Goal: Task Accomplishment & Management: Use online tool/utility

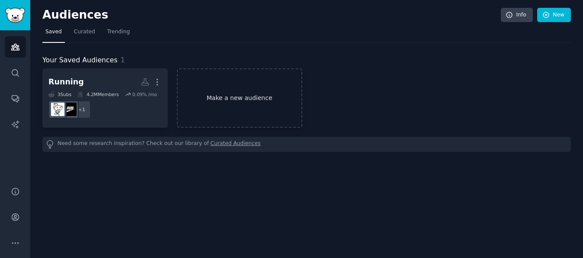
click at [225, 99] on link "Make a new audience" at bounding box center [239, 97] width 125 height 59
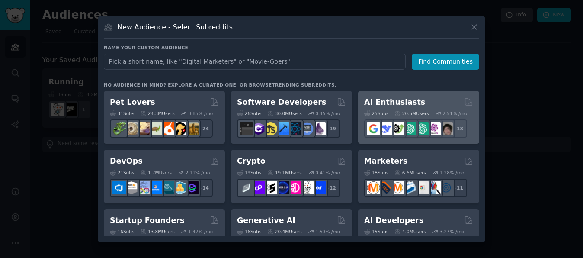
click at [395, 100] on h2 "AI Enthusiasts" at bounding box center [394, 102] width 61 height 11
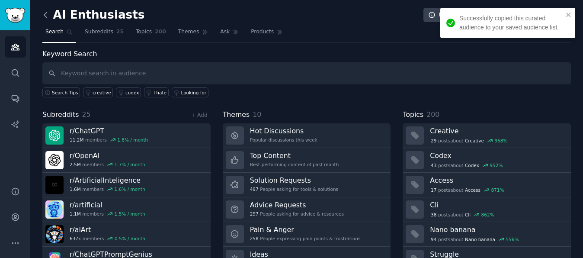
click at [46, 14] on icon at bounding box center [45, 14] width 9 height 9
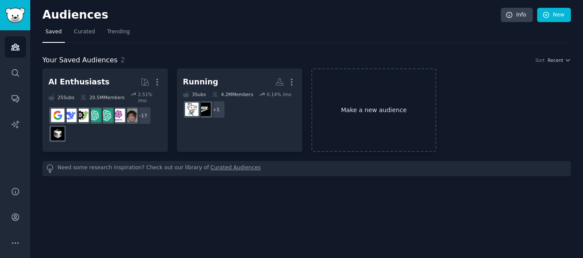
click at [365, 111] on link "Make a new audience" at bounding box center [373, 109] width 125 height 83
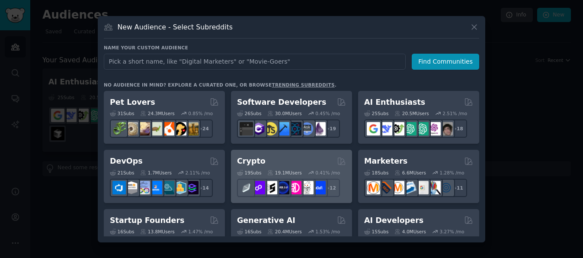
click at [280, 160] on div "Crypto" at bounding box center [291, 161] width 109 height 11
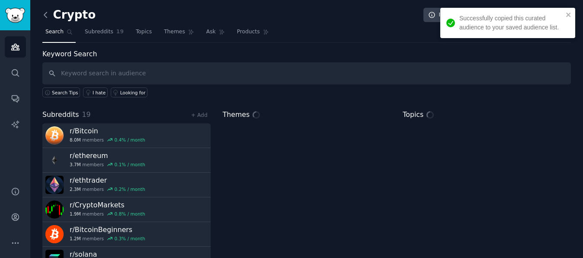
click at [46, 12] on icon at bounding box center [45, 14] width 3 height 5
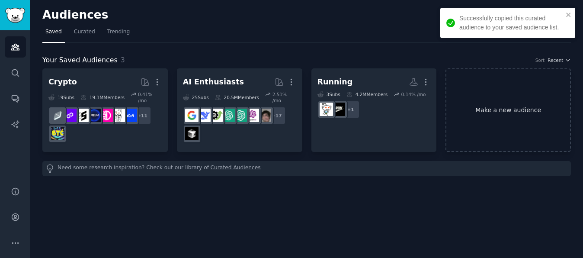
click at [484, 114] on link "Make a new audience" at bounding box center [507, 109] width 125 height 83
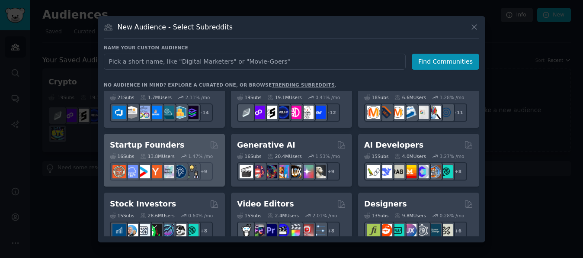
scroll to position [75, 0]
click at [188, 142] on div "Startup Founders" at bounding box center [164, 145] width 109 height 11
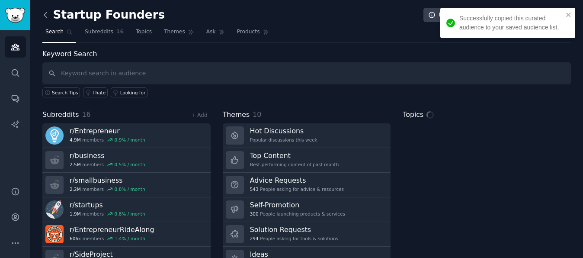
click at [45, 13] on icon at bounding box center [45, 14] width 9 height 9
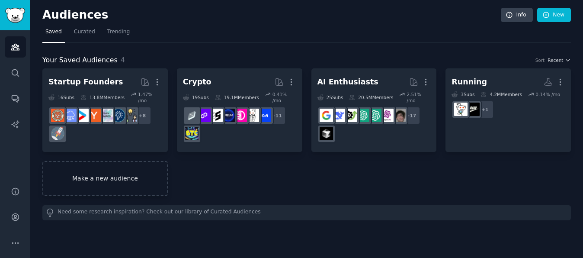
click at [132, 185] on link "Make a new audience" at bounding box center [104, 178] width 125 height 35
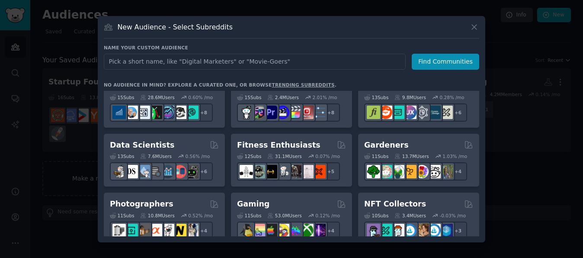
scroll to position [194, 0]
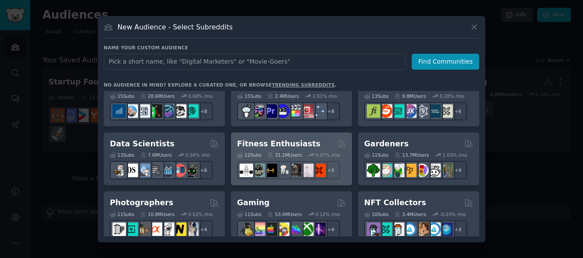
click at [318, 142] on div "Fitness Enthusiasts" at bounding box center [291, 143] width 109 height 11
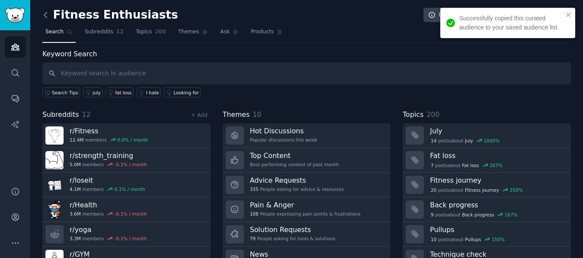
click at [46, 14] on icon at bounding box center [45, 14] width 9 height 9
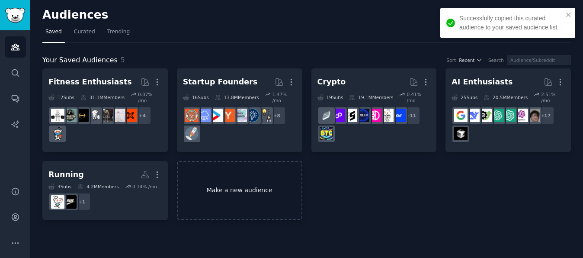
click at [253, 197] on link "Make a new audience" at bounding box center [239, 190] width 125 height 59
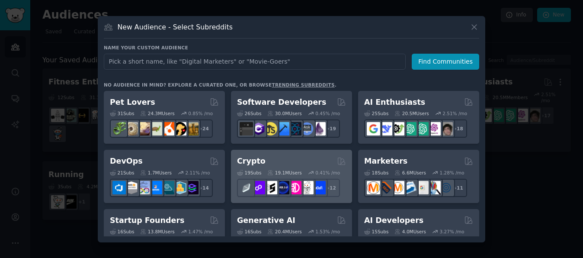
click at [308, 156] on div "Crypto Curated by GummySearch" at bounding box center [291, 161] width 109 height 11
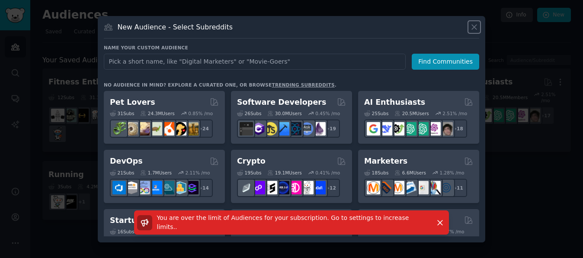
click at [475, 26] on icon at bounding box center [473, 26] width 9 height 9
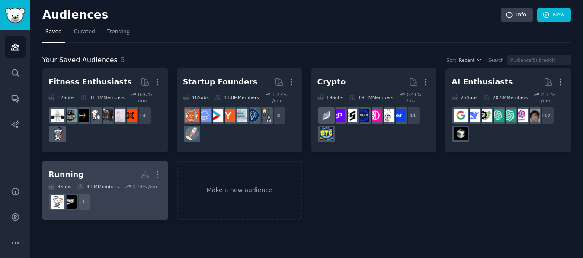
click at [97, 174] on h2 "Running More" at bounding box center [104, 174] width 113 height 15
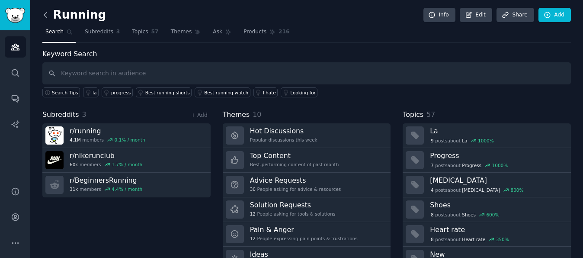
click at [45, 16] on icon at bounding box center [45, 14] width 3 height 5
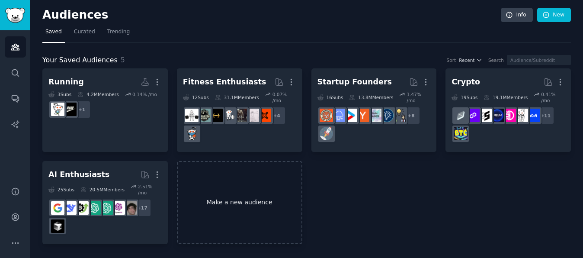
click at [237, 216] on link "Make a new audience" at bounding box center [239, 202] width 125 height 83
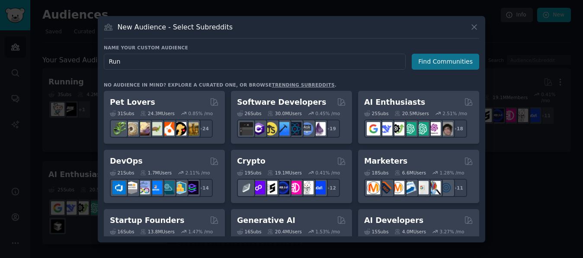
type input "Run"
click at [424, 60] on button "Find Communities" at bounding box center [444, 62] width 67 height 16
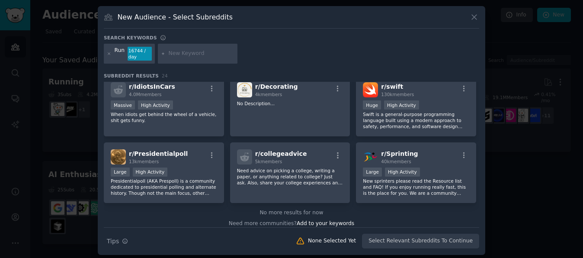
scroll to position [3, 0]
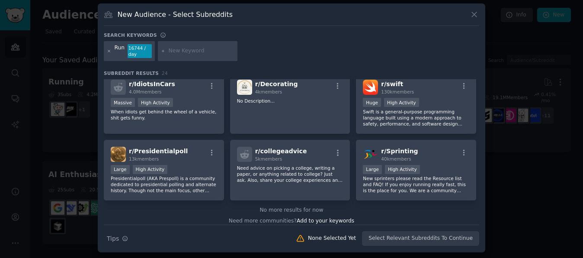
click at [108, 51] on icon at bounding box center [109, 51] width 5 height 5
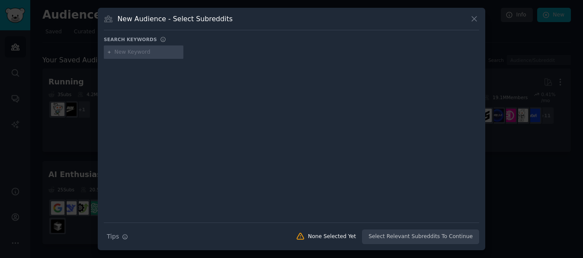
click at [122, 53] on input "text" at bounding box center [148, 52] width 66 height 8
type input "Runner"
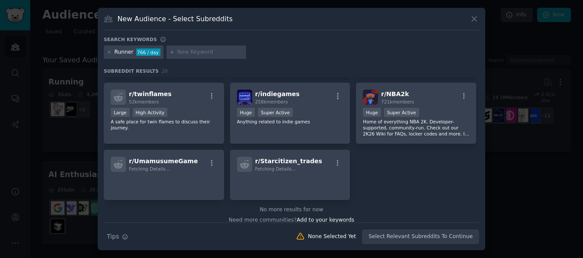
scroll to position [309, 0]
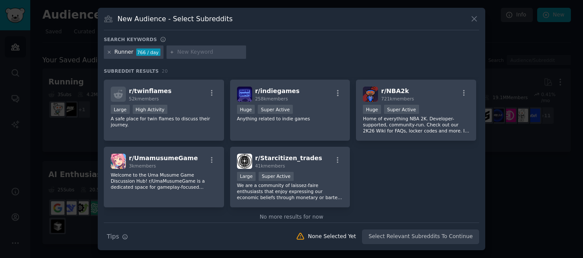
click at [108, 51] on icon at bounding box center [109, 52] width 5 height 5
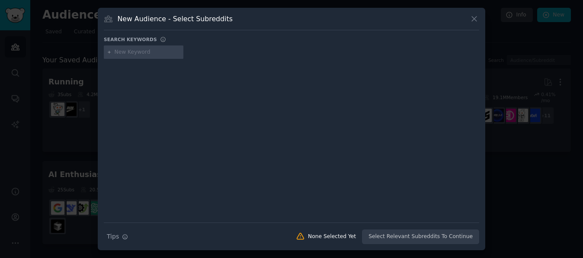
click at [139, 53] on input "text" at bounding box center [148, 52] width 66 height 8
type input "Indie Hackers"
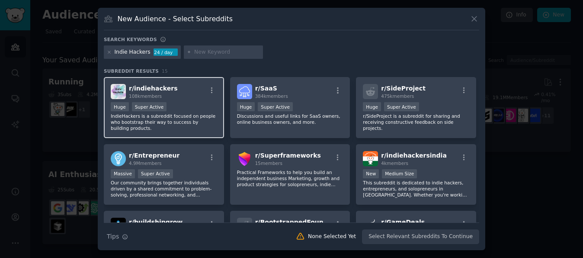
click at [187, 108] on div "Huge Super Active" at bounding box center [164, 107] width 106 height 11
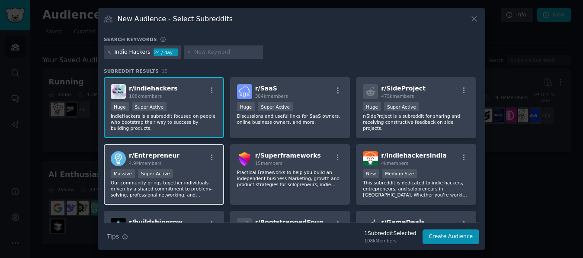
click at [190, 159] on div "r/ Entrepreneur 4.9M members" at bounding box center [164, 158] width 106 height 15
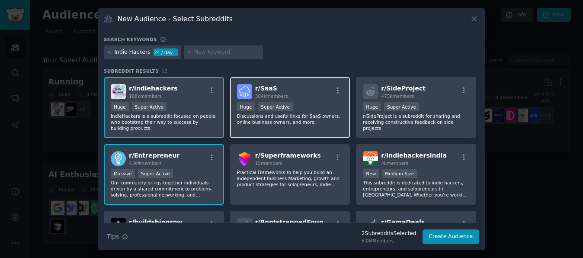
click at [294, 89] on div "r/ SaaS 384k members" at bounding box center [290, 91] width 106 height 15
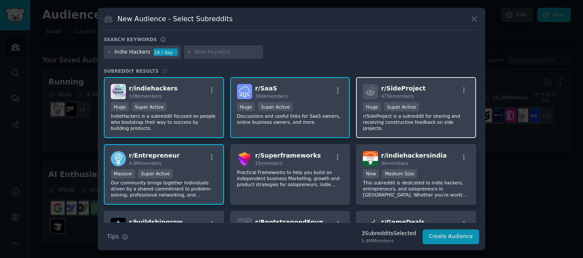
click at [434, 98] on div "r/ SideProject 475k members" at bounding box center [416, 91] width 106 height 15
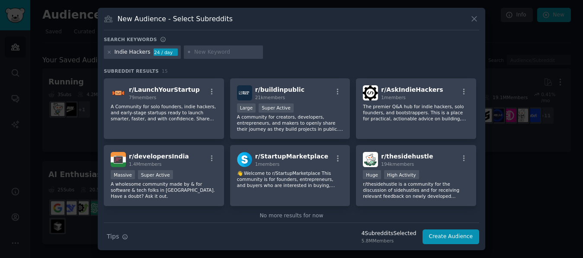
scroll to position [196, 0]
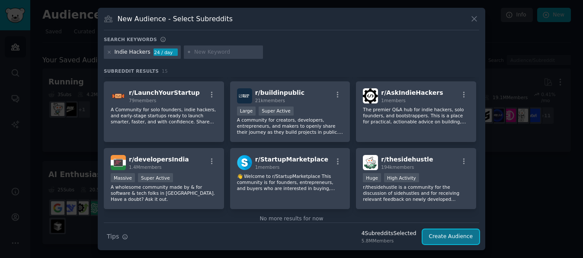
click at [449, 237] on button "Create Audience" at bounding box center [450, 236] width 57 height 15
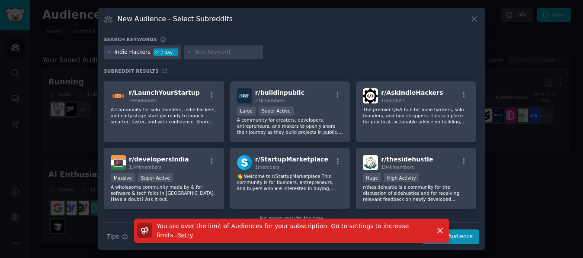
click at [395, 55] on div "Indie Hackers 24 / day" at bounding box center [291, 53] width 375 height 17
click at [477, 13] on div "New Audience - Select Subreddits Search keywords Indie Hackers 24 / day Subredd…" at bounding box center [291, 129] width 387 height 242
click at [477, 16] on icon at bounding box center [473, 18] width 9 height 9
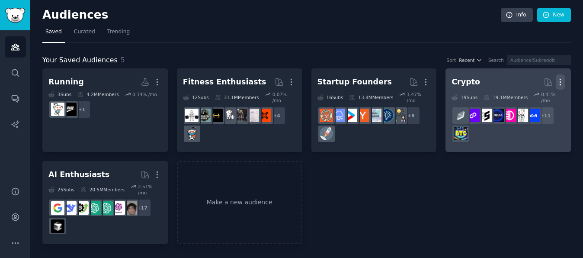
click at [561, 82] on icon "button" at bounding box center [559, 81] width 9 height 9
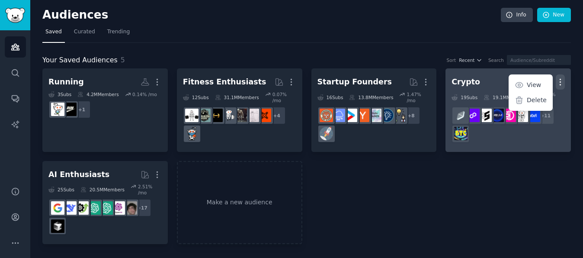
click at [561, 82] on icon "button" at bounding box center [559, 81] width 9 height 9
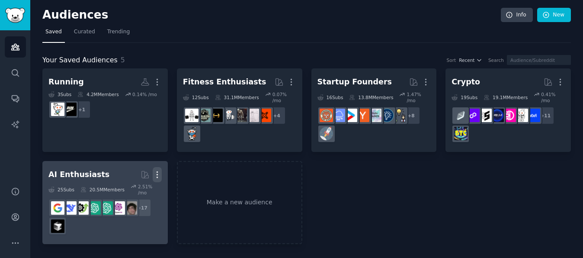
click at [156, 171] on icon "button" at bounding box center [156, 174] width 1 height 6
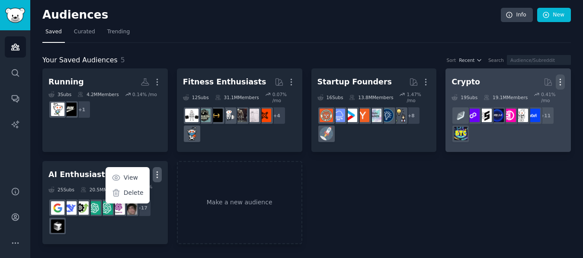
click at [561, 81] on icon "button" at bounding box center [559, 81] width 9 height 9
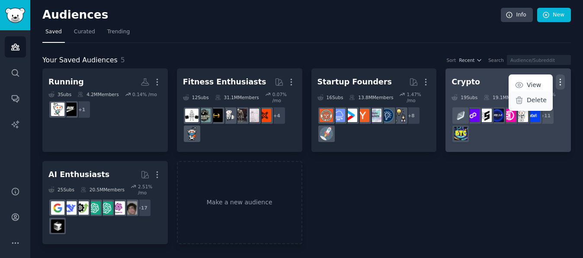
click at [532, 99] on p "Delete" at bounding box center [536, 100] width 20 height 9
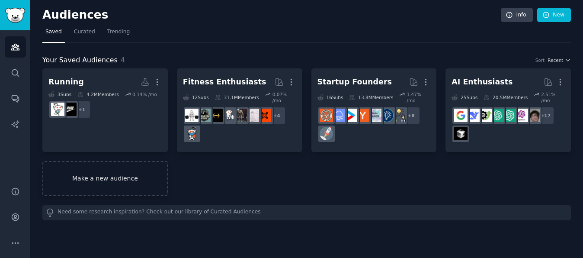
click at [110, 175] on link "Make a new audience" at bounding box center [104, 178] width 125 height 35
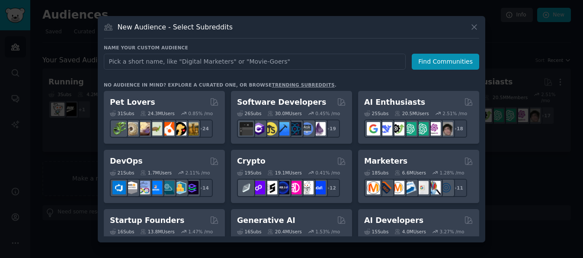
click at [171, 61] on input "text" at bounding box center [255, 62] width 302 height 16
type input "Indie Hackers"
click button "Find Communities" at bounding box center [444, 62] width 67 height 16
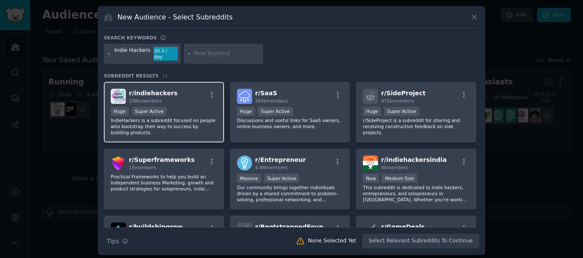
click at [169, 107] on div "Huge Super Active" at bounding box center [164, 112] width 106 height 11
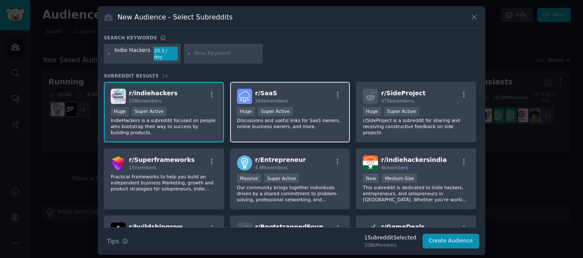
click at [250, 117] on p "Discussions and useful links for SaaS owners, online business owners, and more." at bounding box center [290, 123] width 106 height 12
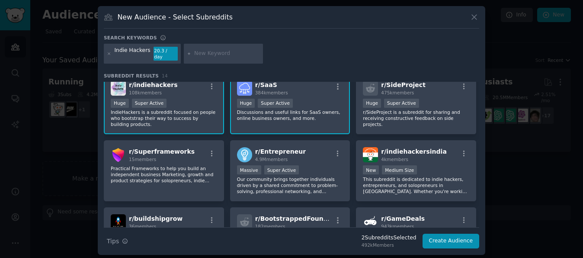
scroll to position [7, 0]
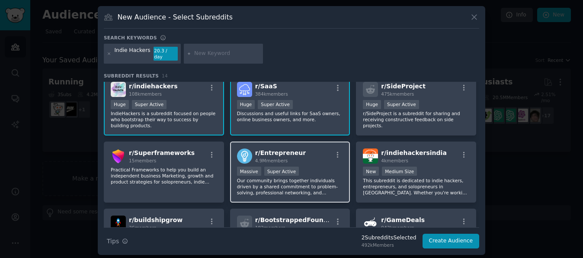
click at [277, 150] on span "r/ Entrepreneur" at bounding box center [280, 152] width 51 height 7
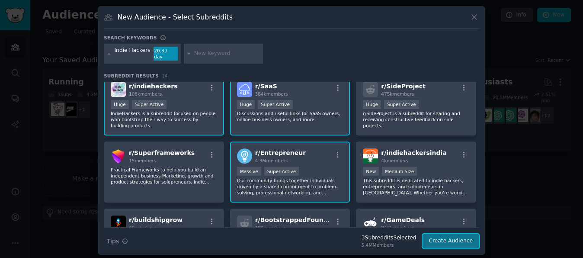
click at [448, 242] on button "Create Audience" at bounding box center [450, 240] width 57 height 15
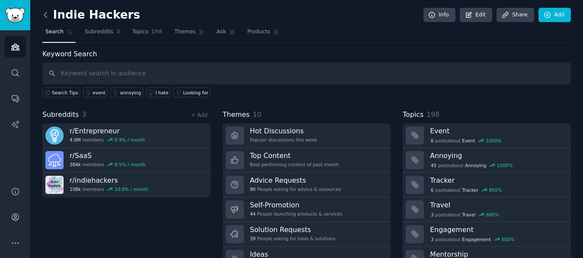
click at [45, 14] on icon at bounding box center [45, 14] width 9 height 9
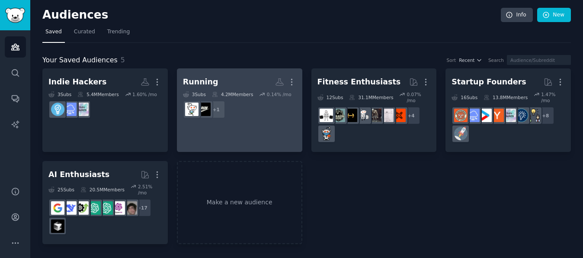
click at [247, 124] on link "Running More 3 Sub s 4.2M Members 0.14 % /mo + 1" at bounding box center [239, 109] width 125 height 83
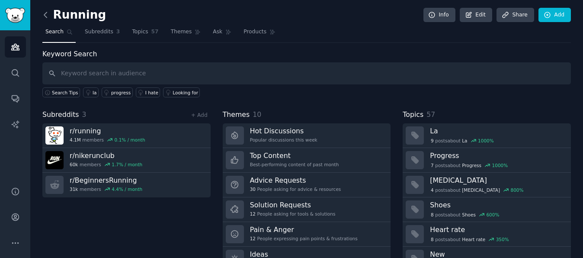
click at [46, 16] on icon at bounding box center [45, 14] width 9 height 9
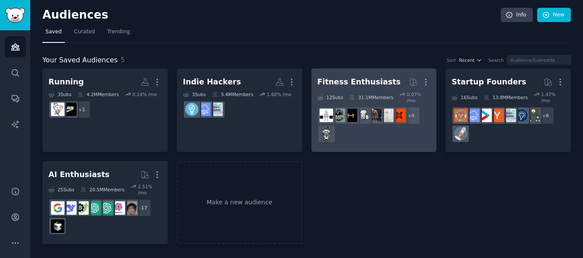
click at [348, 133] on div "+ 4" at bounding box center [373, 124] width 113 height 36
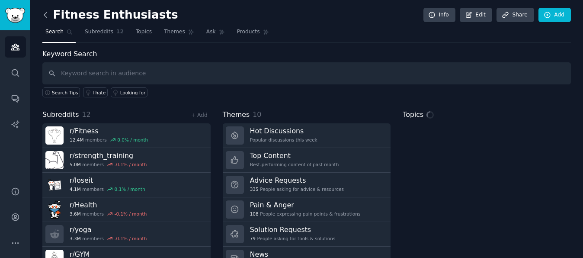
click at [46, 16] on icon at bounding box center [45, 14] width 9 height 9
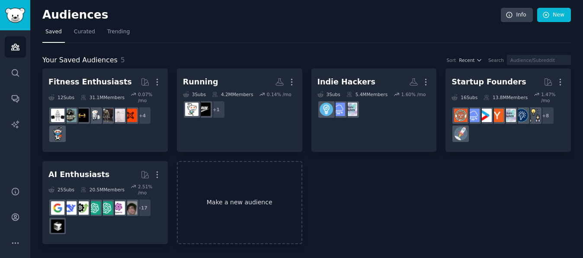
click at [249, 195] on link "Make a new audience" at bounding box center [239, 202] width 125 height 83
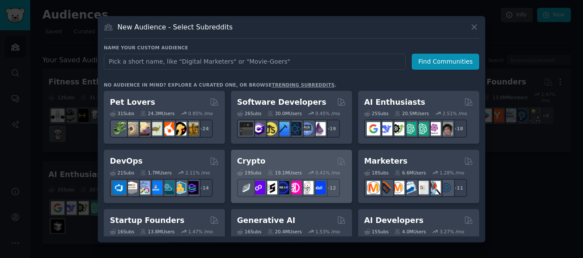
click at [286, 171] on div "19.1M Users" at bounding box center [284, 172] width 34 height 6
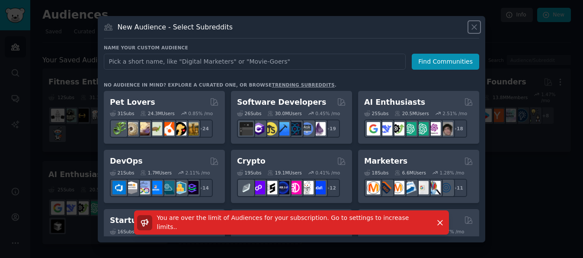
click at [477, 26] on icon at bounding box center [473, 26] width 9 height 9
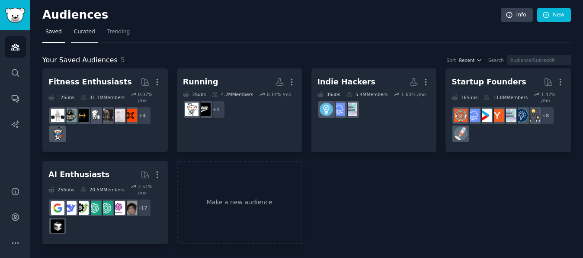
click at [90, 33] on span "Curated" at bounding box center [84, 32] width 21 height 8
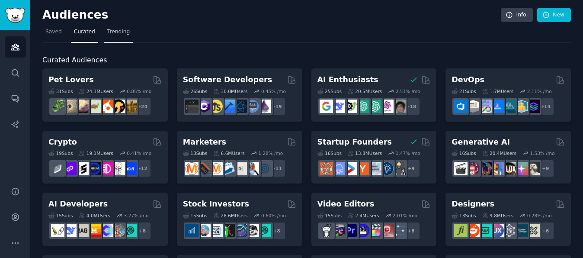
click at [118, 32] on span "Trending" at bounding box center [118, 32] width 22 height 8
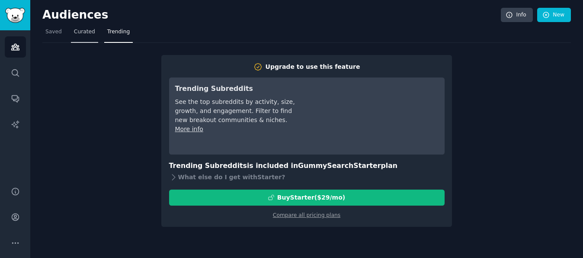
click at [93, 31] on link "Curated" at bounding box center [84, 34] width 27 height 18
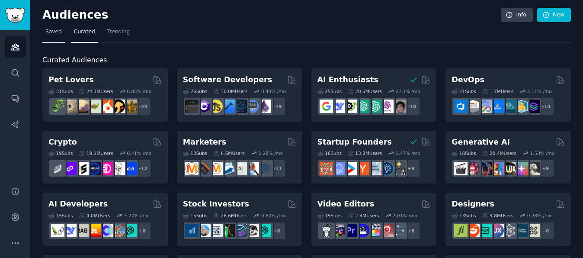
click at [51, 34] on span "Saved" at bounding box center [53, 32] width 16 height 8
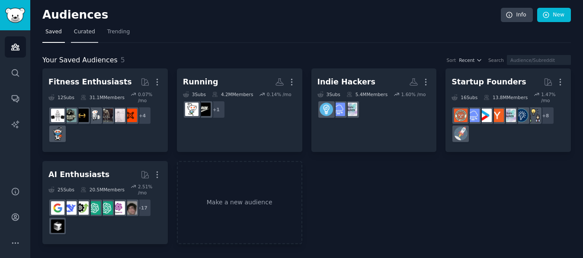
click at [85, 29] on span "Curated" at bounding box center [84, 32] width 21 height 8
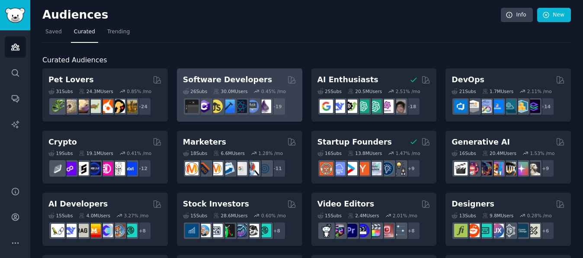
click at [215, 73] on div "Software Developers 26 Sub s 30.0M Users 0.45 % /mo + 19" at bounding box center [239, 94] width 125 height 53
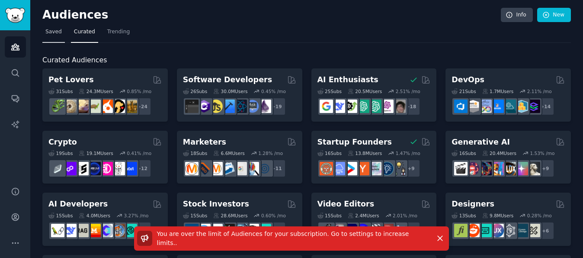
click at [50, 29] on span "Saved" at bounding box center [53, 32] width 16 height 8
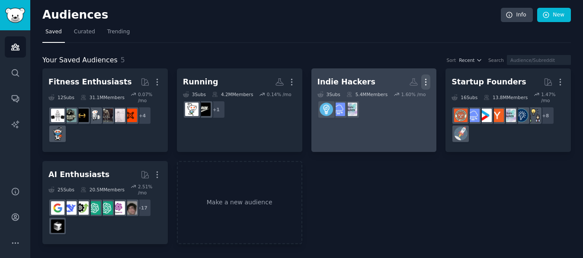
click at [425, 81] on icon "button" at bounding box center [425, 82] width 1 height 6
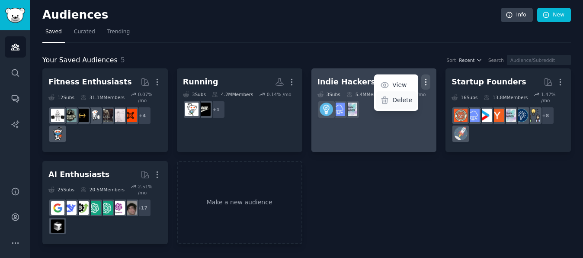
click at [402, 102] on p "Delete" at bounding box center [402, 100] width 20 height 9
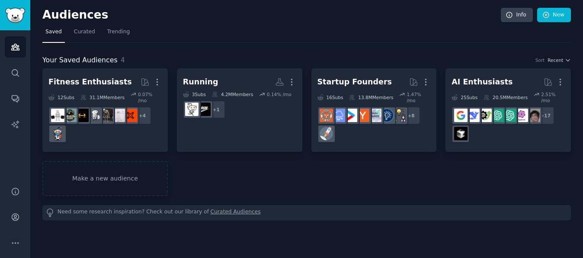
click at [342, 44] on div "Your Saved Audiences 4 Sort Recent Fitness Enthusiasts Curated by GummySearch M…" at bounding box center [306, 131] width 528 height 177
